Goal: Task Accomplishment & Management: Complete application form

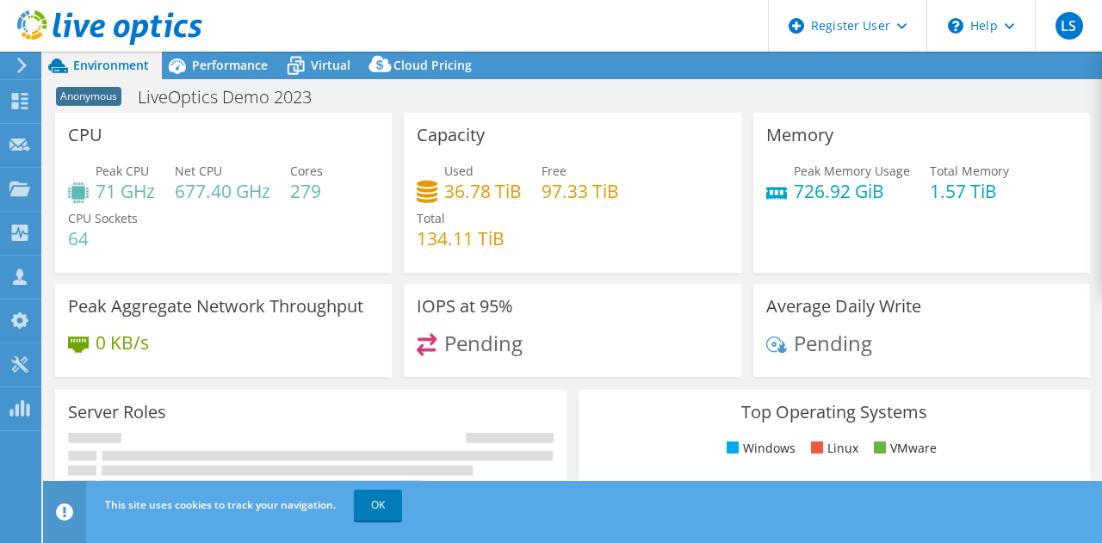
select select "Singapore"
select select "GBP"
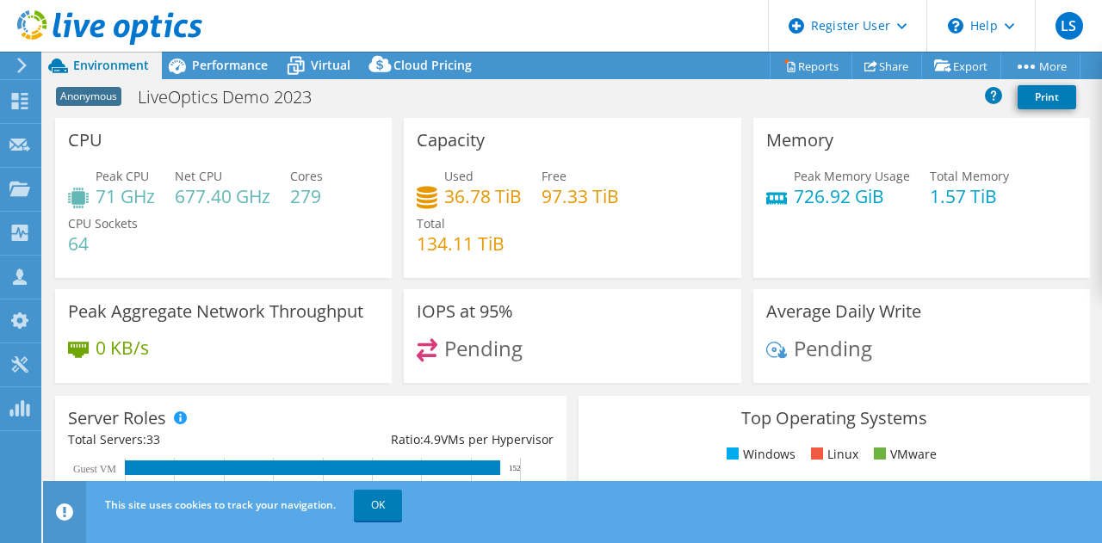
click at [170, 29] on use at bounding box center [109, 27] width 185 height 34
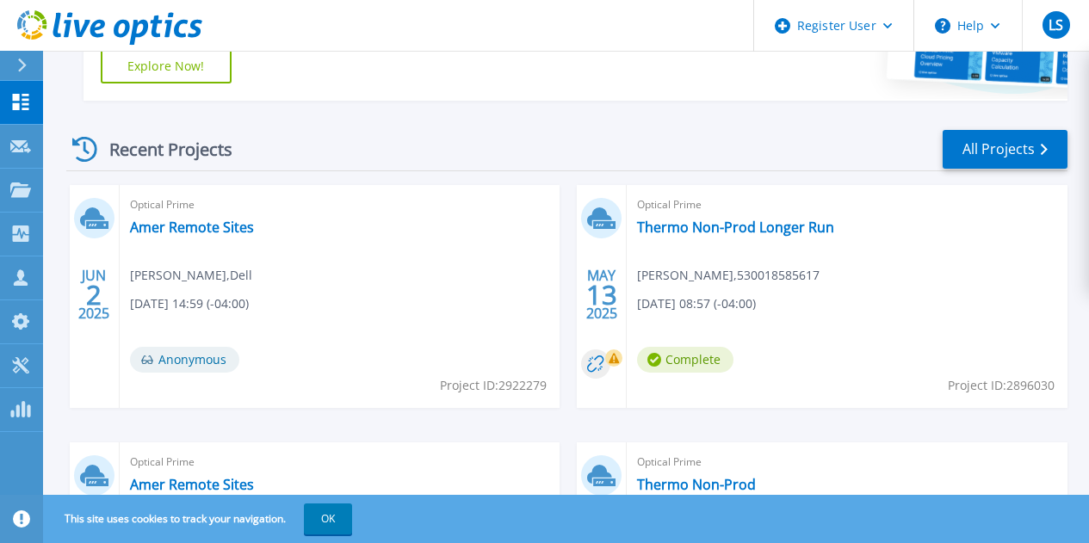
scroll to position [459, 0]
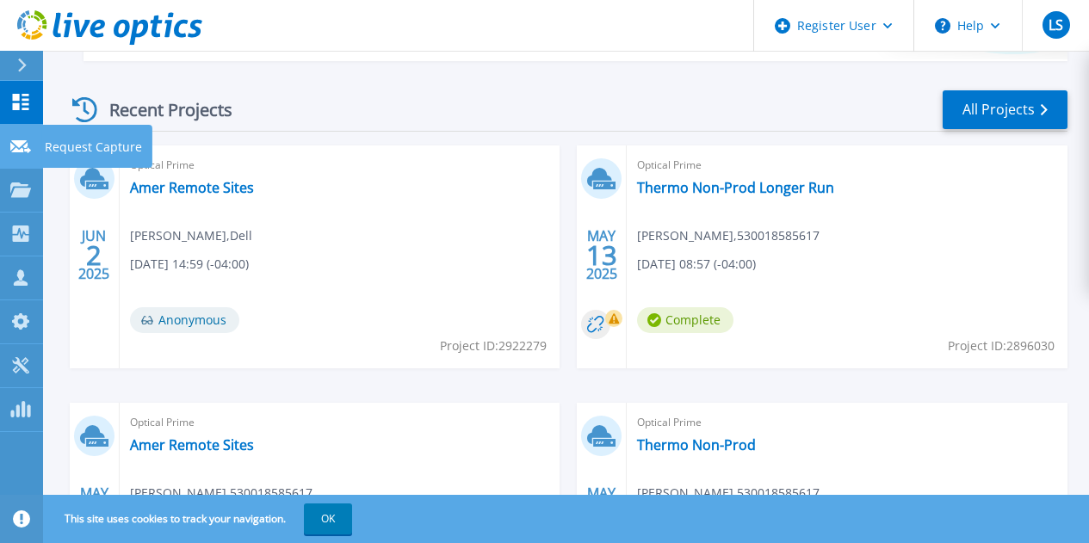
click at [0, 127] on link "Request Capture Request Capture" at bounding box center [21, 147] width 43 height 44
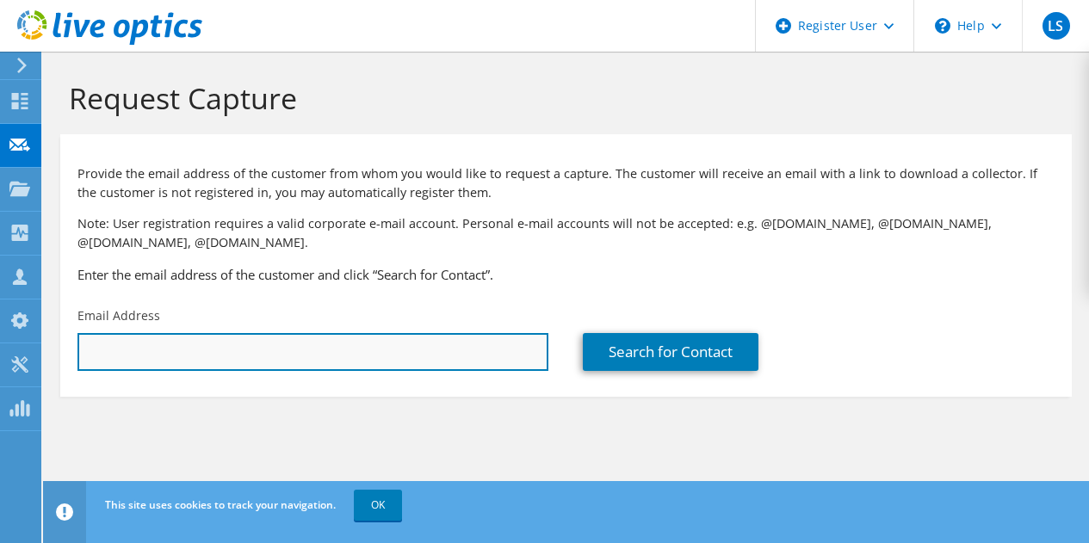
click at [173, 349] on input "text" at bounding box center [312, 352] width 471 height 38
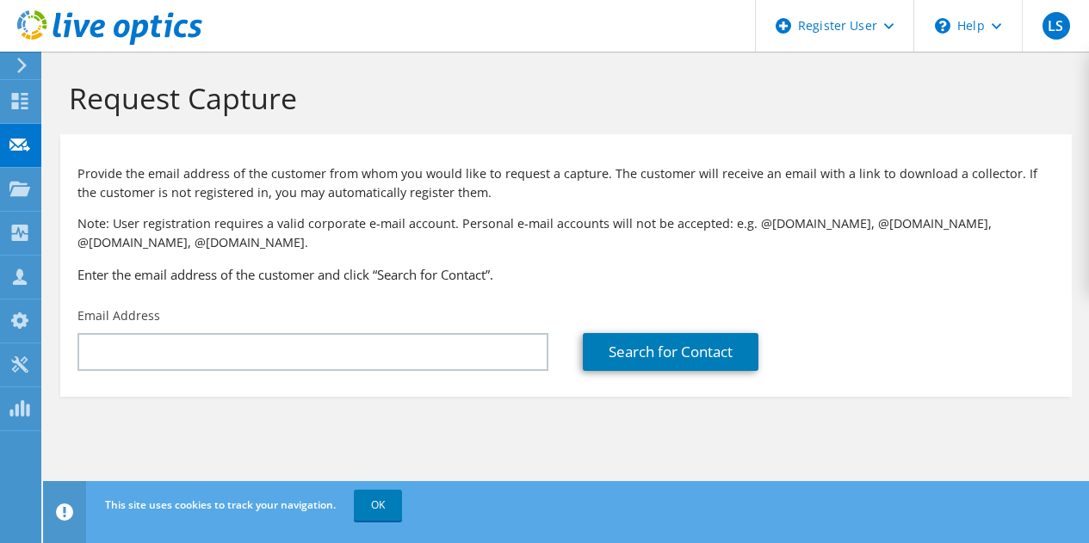
click at [449, 391] on section "Provide the email address of the customer from whom you would like to request a…" at bounding box center [565, 265] width 1011 height 263
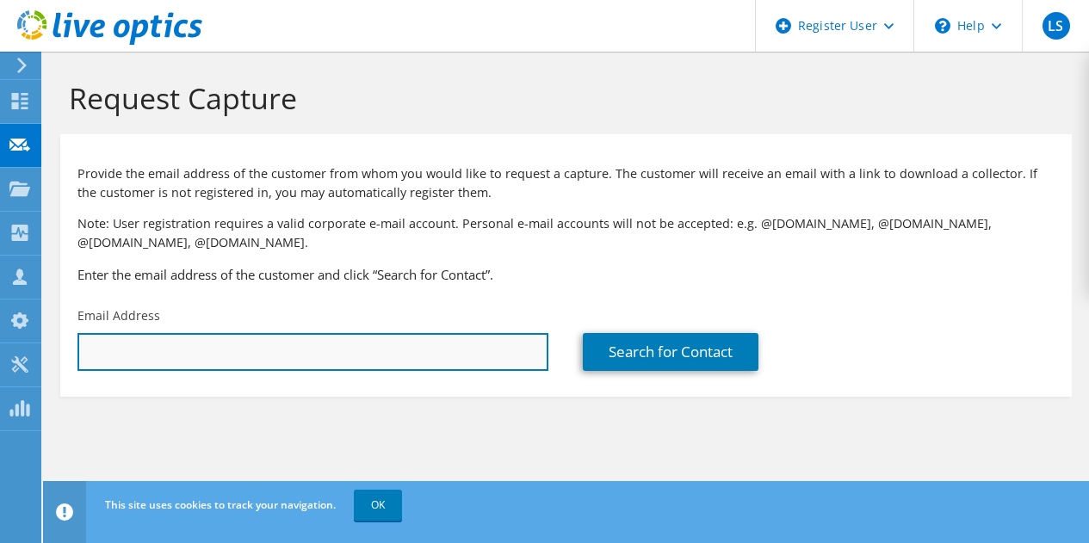
click at [452, 362] on input "text" at bounding box center [312, 352] width 471 height 38
drag, startPoint x: 199, startPoint y: 357, endPoint x: 39, endPoint y: 355, distance: 160.1
click at [39, 355] on div "LS Dell User [PERSON_NAME] [PERSON_NAME][EMAIL_ADDRESS][PERSON_NAME][DOMAIN_NAM…" at bounding box center [544, 271] width 1089 height 543
paste input "[PERSON_NAME] ([PERSON_NAME] ELECTRONICS & DEFENSE) <[PERSON_NAME][EMAIL_ADDRES…"
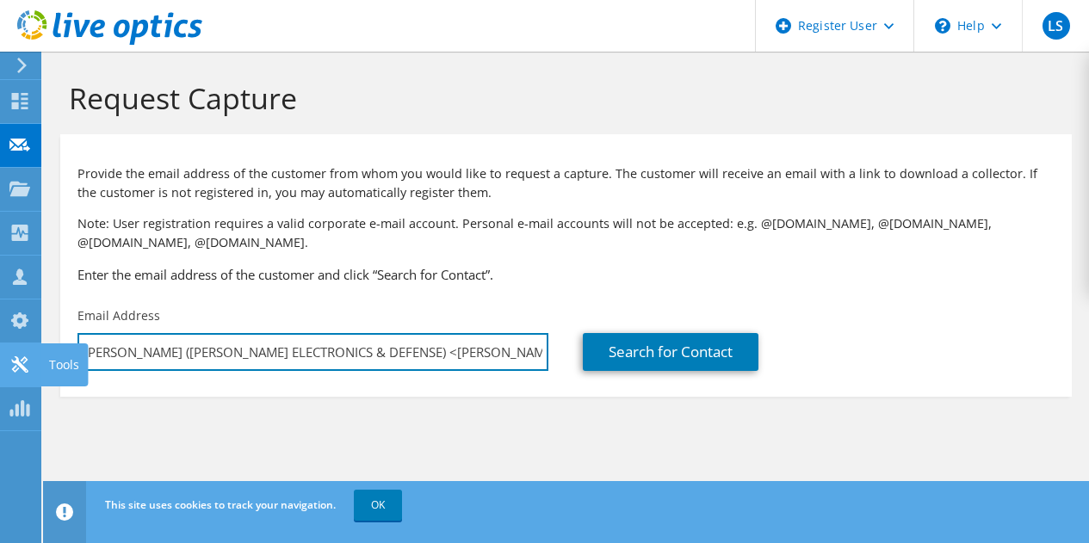
scroll to position [0, 118]
drag, startPoint x: 332, startPoint y: 354, endPoint x: 114, endPoint y: 330, distance: 220.0
click at [114, 330] on div "Email Address [PERSON_NAME] ([PERSON_NAME] ELECTRONICS & DEFENSE) <[PERSON_NAME…" at bounding box center [312, 339] width 505 height 81
click at [344, 359] on input "[PERSON_NAME][EMAIL_ADDRESS][PERSON_NAME][DOMAIN_NAME]>" at bounding box center [312, 352] width 471 height 38
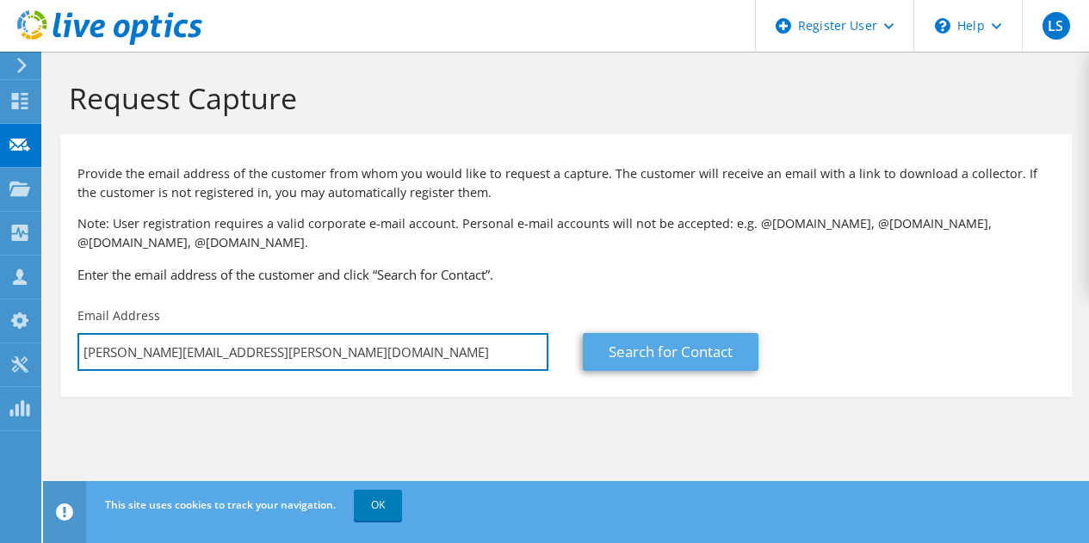
type input "[PERSON_NAME][EMAIL_ADDRESS][PERSON_NAME][DOMAIN_NAME]"
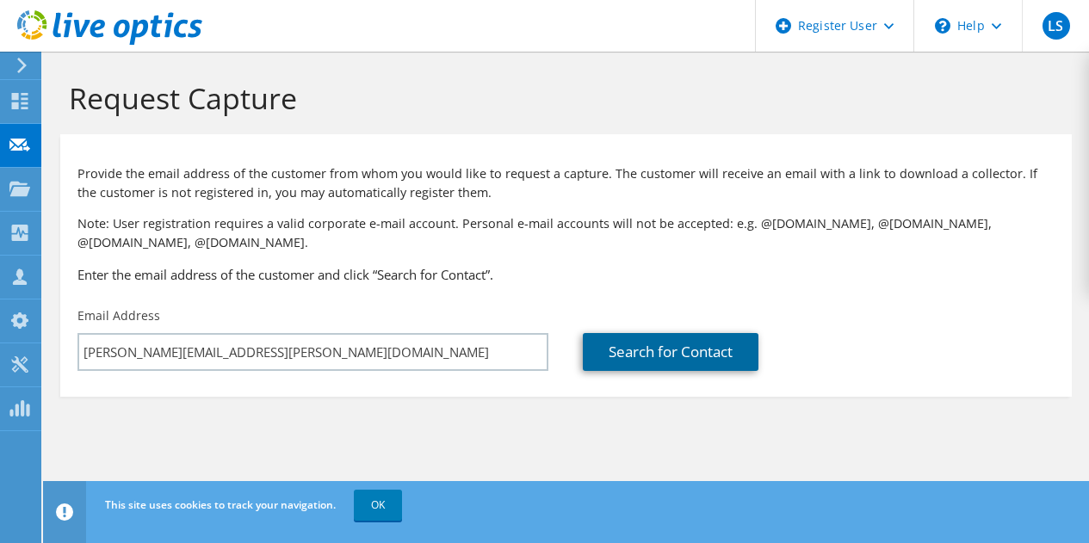
click at [658, 356] on link "Search for Contact" at bounding box center [671, 352] width 176 height 38
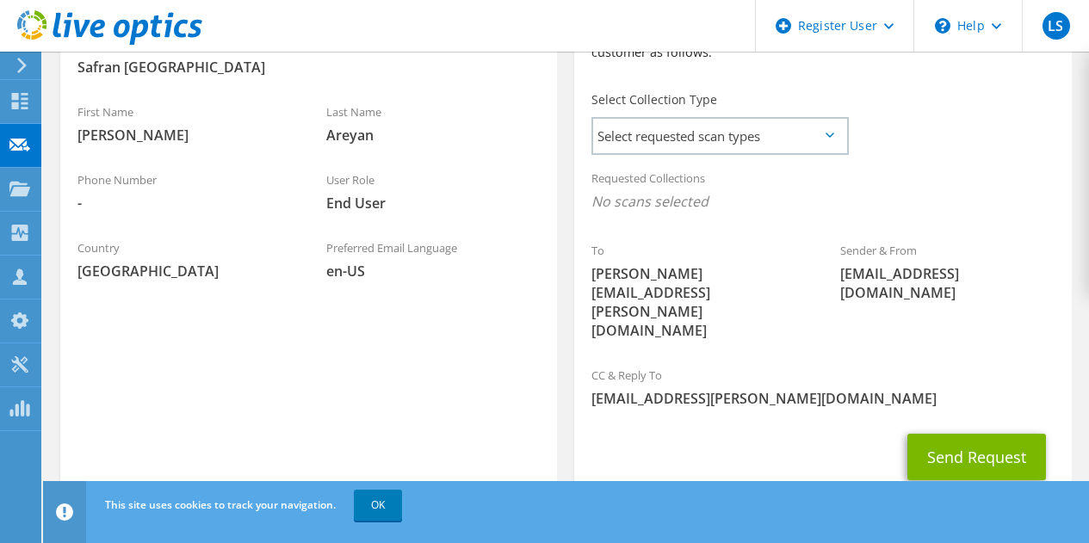
scroll to position [460, 0]
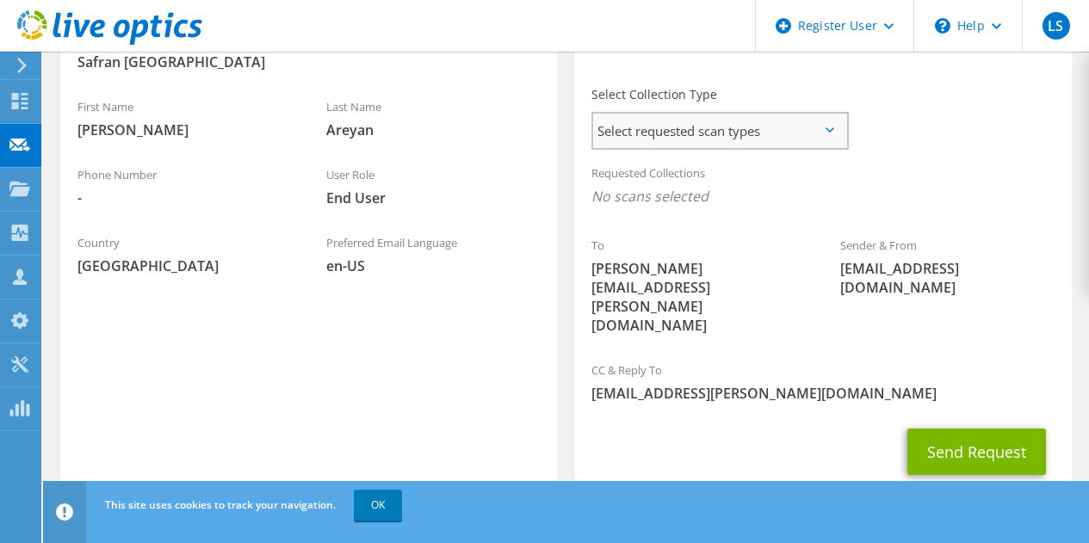
click at [763, 121] on span "Select requested scan types" at bounding box center [719, 131] width 253 height 34
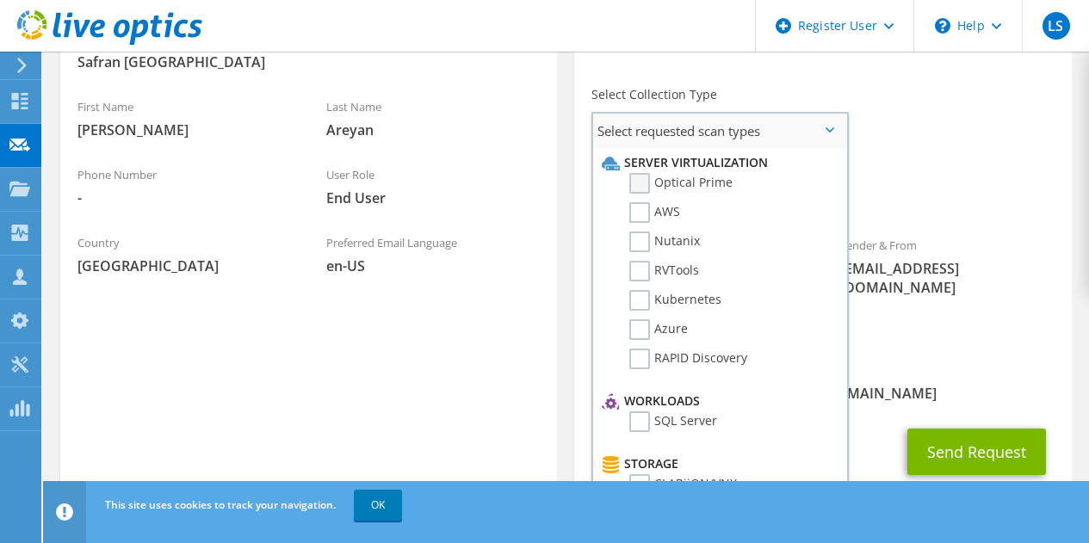
click at [641, 188] on label "Optical Prime" at bounding box center [680, 183] width 103 height 21
click at [0, 0] on input "Optical Prime" at bounding box center [0, 0] width 0 height 0
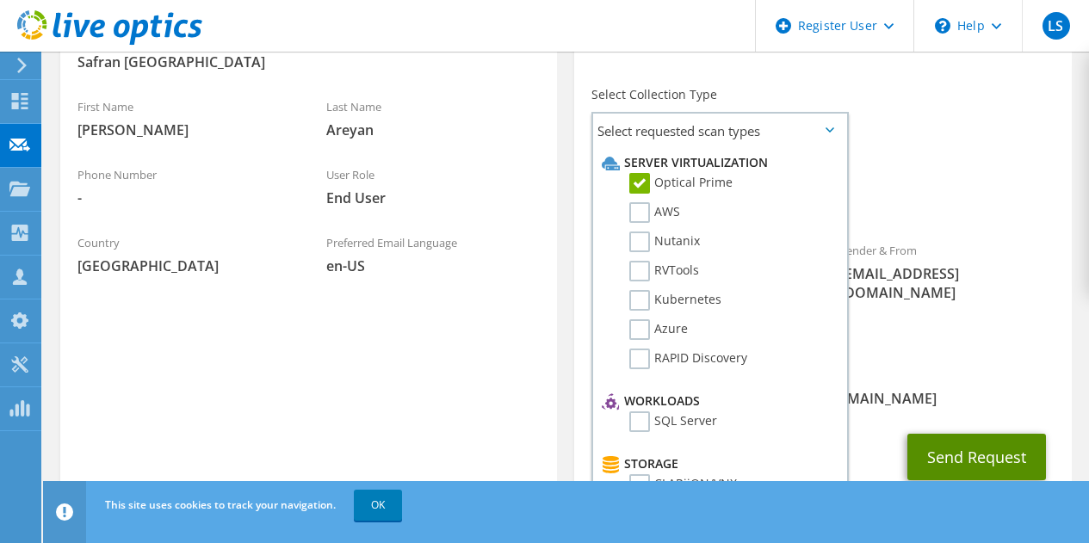
click at [953, 434] on button "Send Request" at bounding box center [976, 457] width 139 height 46
